Goal: Information Seeking & Learning: Learn about a topic

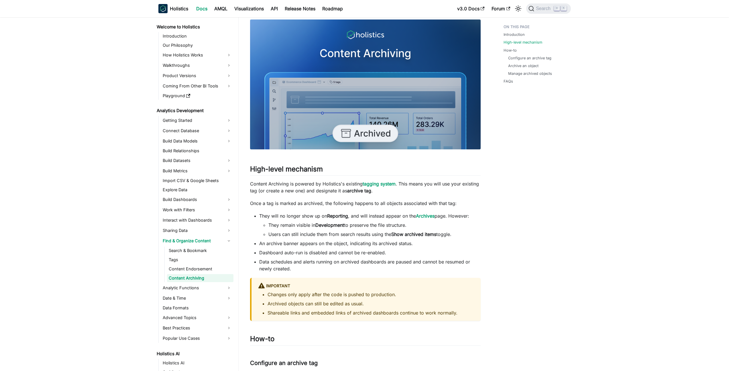
scroll to position [150, 0]
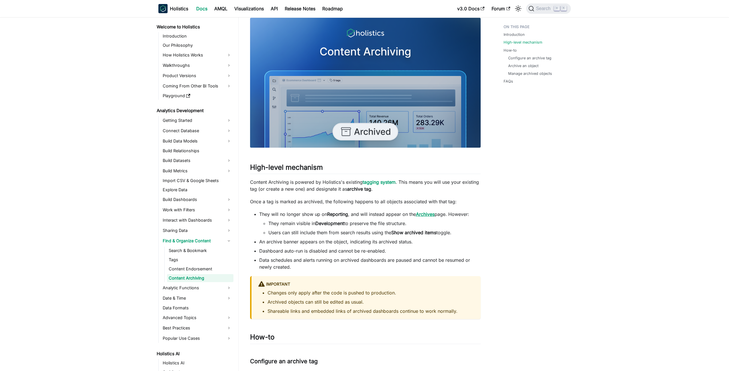
click at [425, 214] on strong "Archives" at bounding box center [425, 214] width 19 height 6
click at [425, 215] on strong "Archives" at bounding box center [425, 214] width 19 height 6
